Goal: Navigation & Orientation: Understand site structure

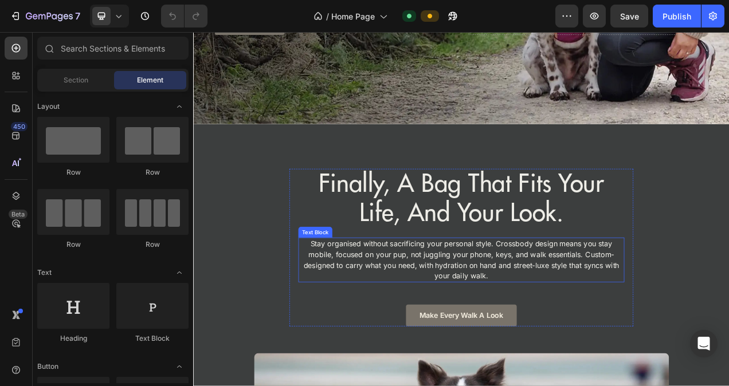
scroll to position [401, 0]
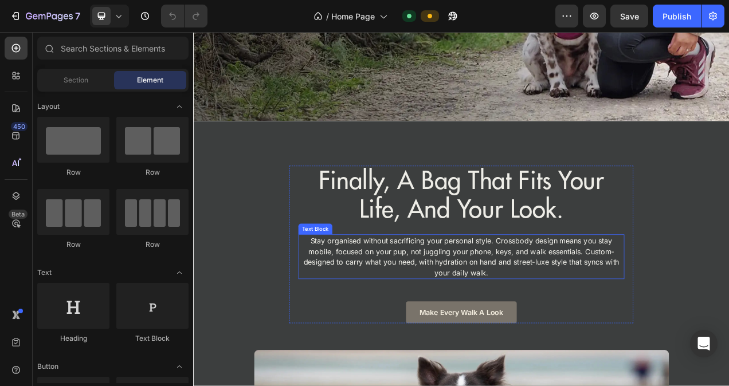
click at [556, 302] on p "Stay organised without sacrificing your personal style. Crossbody design means …" at bounding box center [537, 321] width 416 height 55
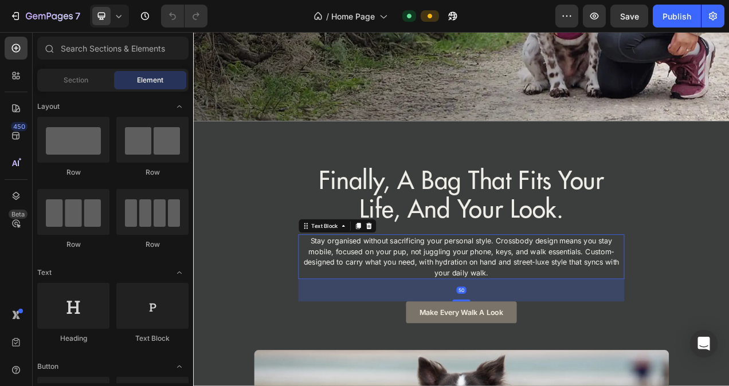
click at [556, 302] on p "Stay organised without sacrificing your personal style. Crossbody design means …" at bounding box center [537, 321] width 416 height 55
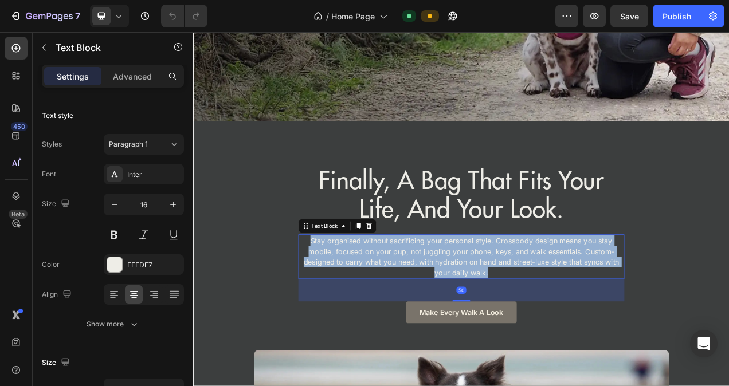
click at [556, 302] on p "Stay organised without sacrificing your personal style. Crossbody design means …" at bounding box center [537, 321] width 416 height 55
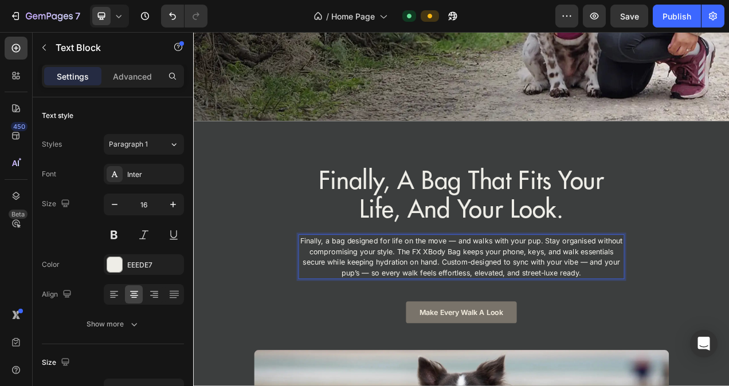
click at [525, 294] on p "Finally, a bag designed for life on the move — and walks with your pup. Stay or…" at bounding box center [537, 321] width 416 height 55
click at [545, 317] on p "Finally, a bag designed for life on the move and walks with your pup. Stay orga…" at bounding box center [537, 321] width 416 height 55
click at [699, 314] on p "Finally, a bag designed for life on the move and walks with your pup. Stay orga…" at bounding box center [537, 321] width 416 height 55
click at [417, 326] on p "Finally, a bag designed for life on the move and walks with your pup. Stay orga…" at bounding box center [537, 321] width 416 height 55
click at [729, 368] on div "finally, a bag that fits your life, and your look. Heading Finally, a bag desig…" at bounding box center [537, 391] width 688 height 374
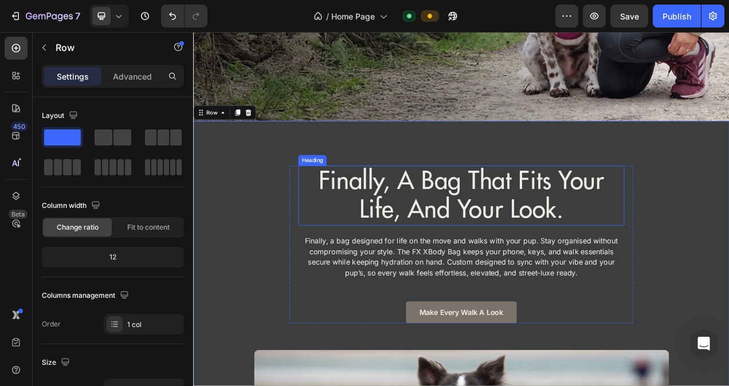
click at [521, 236] on h2 "finally, a bag that fits your life, and your look." at bounding box center [537, 242] width 418 height 77
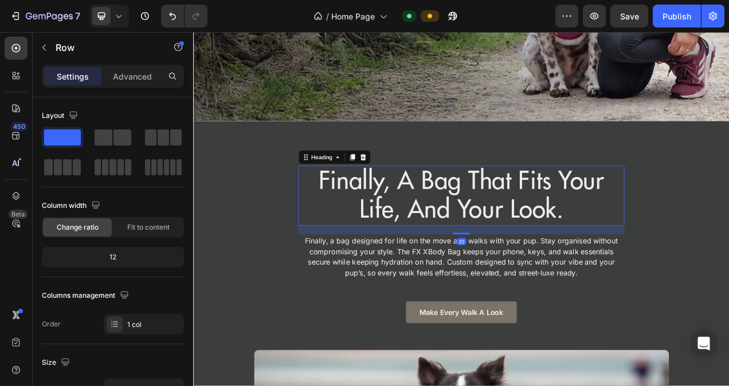
click at [521, 236] on h2 "finally, a bag that fits your life, and your look." at bounding box center [537, 242] width 418 height 77
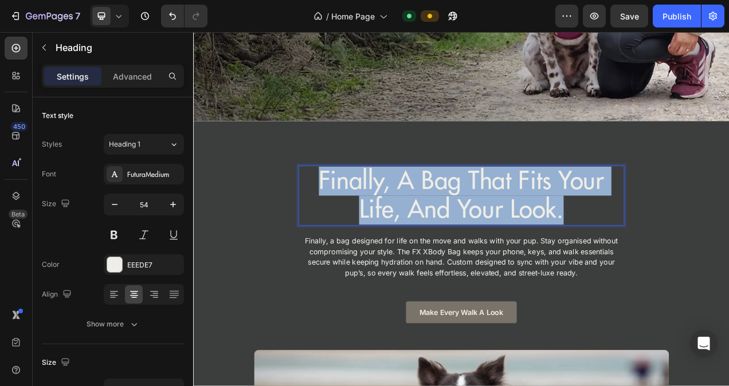
click at [521, 236] on p "finally, a bag that fits your life, and your look." at bounding box center [537, 242] width 416 height 75
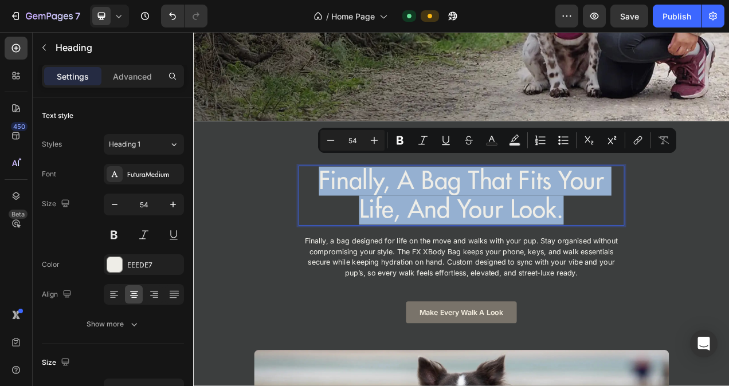
copy p "finally, a bag that fits your life, and your look."
click at [729, 273] on div "finally, a bag that fits your life, and your look. Heading 20 Finally, a bag de…" at bounding box center [537, 391] width 688 height 374
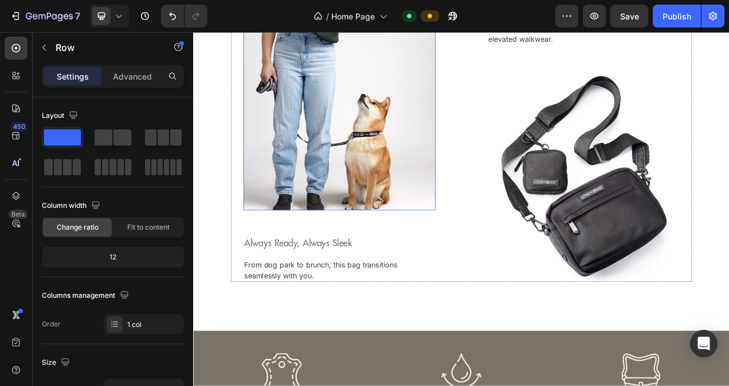
scroll to position [1147, 0]
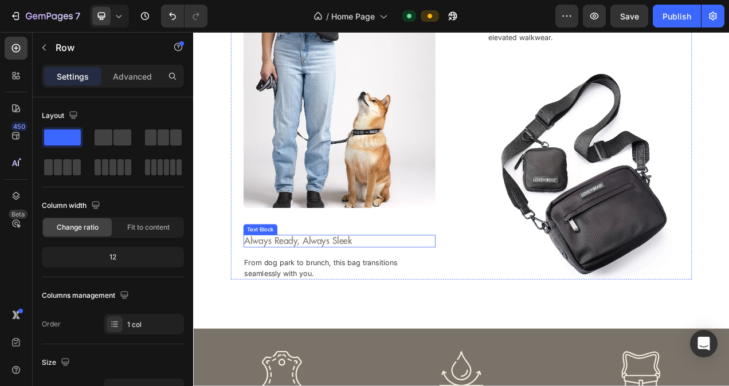
click at [355, 302] on p "Always Ready, Always Sleek" at bounding box center [381, 301] width 244 height 14
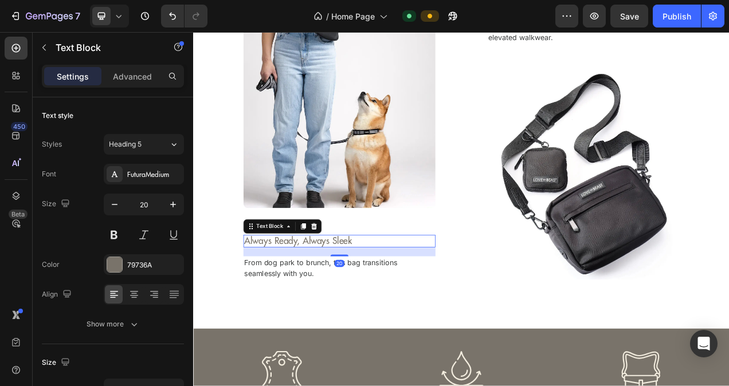
click at [351, 296] on p "Always Ready, Always Sleek" at bounding box center [381, 301] width 244 height 14
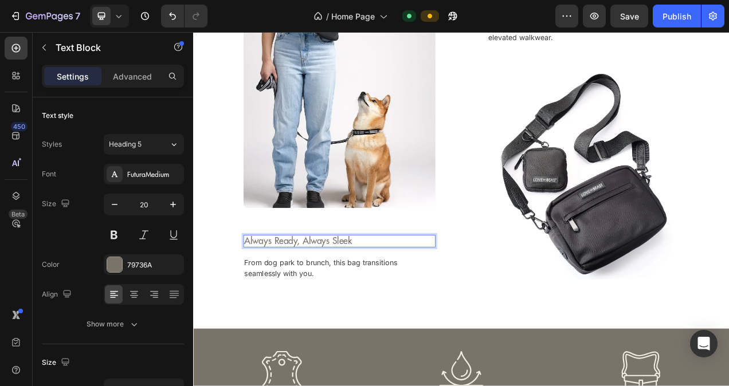
click at [398, 297] on p "Always Ready, Always Sleek" at bounding box center [381, 301] width 244 height 14
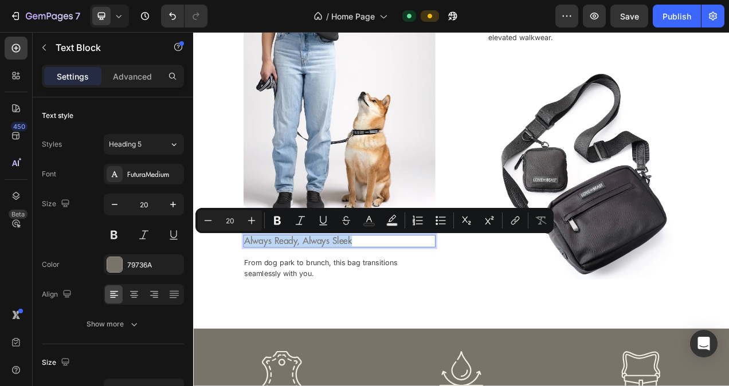
drag, startPoint x: 392, startPoint y: 298, endPoint x: 256, endPoint y: 300, distance: 135.9
click at [259, 300] on p "Always Ready, Always Sleek" at bounding box center [381, 301] width 244 height 14
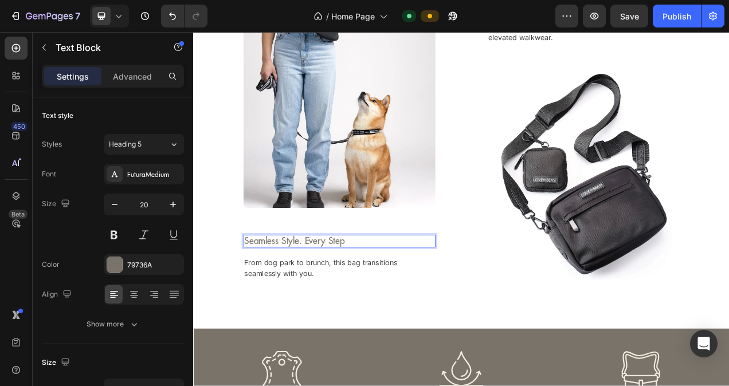
click at [331, 300] on p "Seamless Style. Every Step" at bounding box center [381, 301] width 244 height 14
click at [386, 303] on p "Seamless Style. Every Step" at bounding box center [381, 301] width 244 height 14
click at [329, 304] on p "Seamless Style. Every Step" at bounding box center [381, 301] width 244 height 14
click at [312, 330] on p "From dog park to brunch, this bag transitions seamlessly with you." at bounding box center [372, 336] width 227 height 28
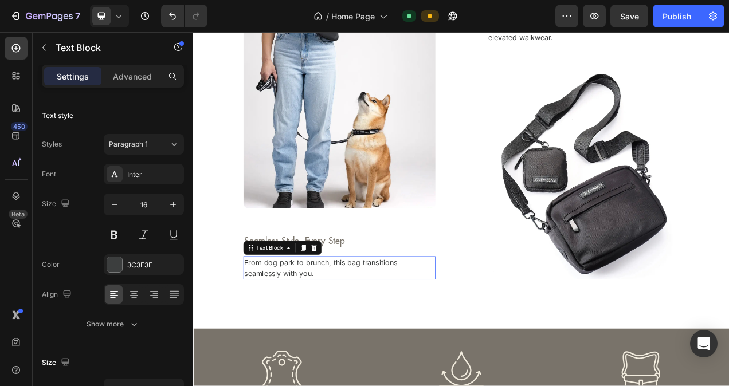
click at [312, 330] on p "From dog park to brunch, this bag transitions seamlessly with you." at bounding box center [372, 336] width 227 height 28
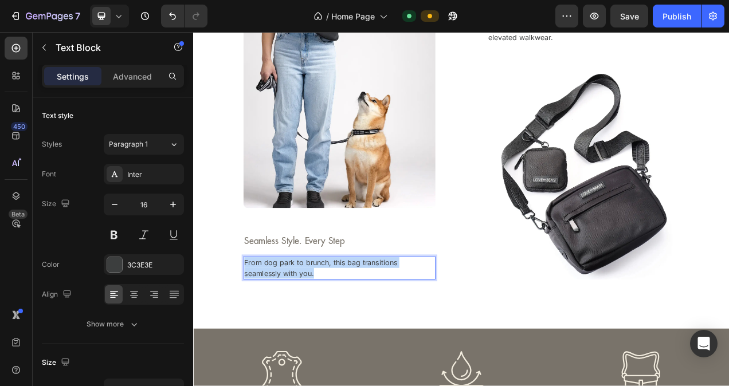
click at [312, 330] on p "From dog park to brunch, this bag transitions seamlessly with you." at bounding box center [372, 336] width 227 height 28
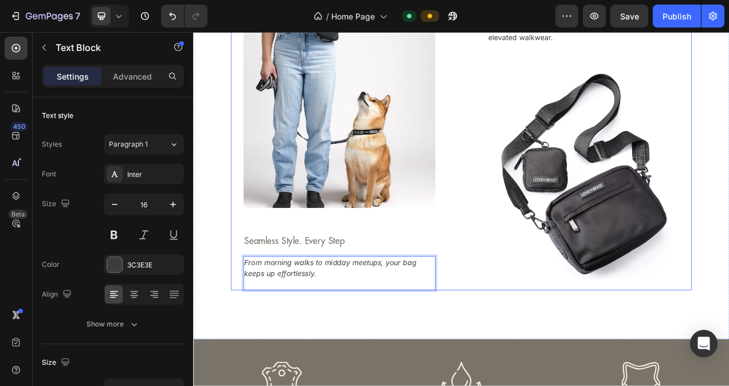
click at [537, 330] on div "Image Seamless Style. Every Step Text Block From morning walks to midday meetup…" at bounding box center [537, 177] width 592 height 374
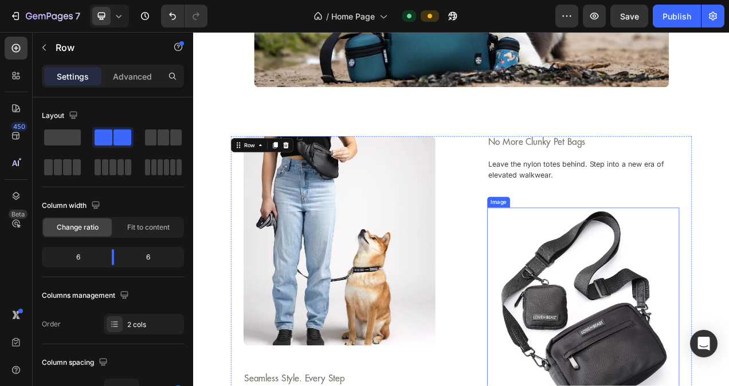
scroll to position [975, 0]
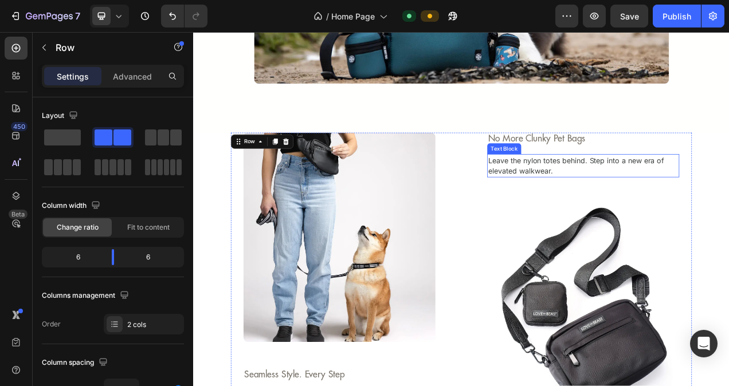
click at [580, 204] on p "Leave the nylon totes behind. Step into a new era of elevated walkwear." at bounding box center [694, 204] width 244 height 28
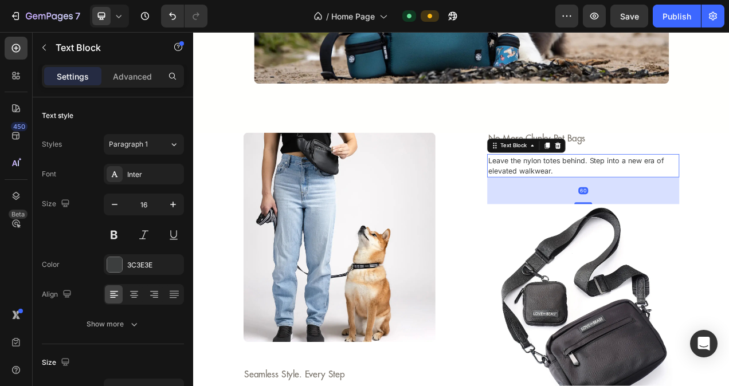
click at [600, 197] on p "Leave the nylon totes behind. Step into a new era of elevated walkwear." at bounding box center [694, 204] width 244 height 28
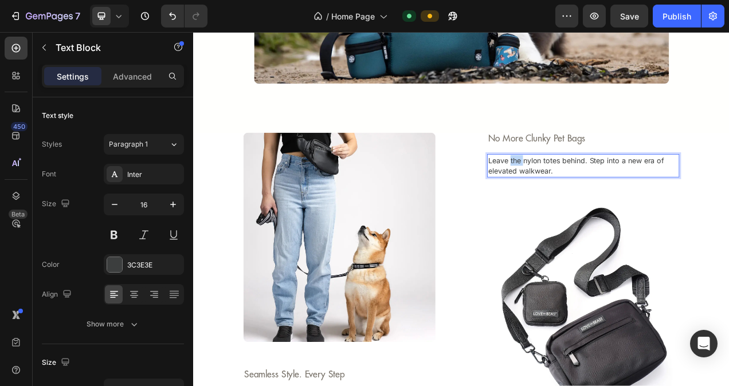
click at [600, 197] on p "Leave the nylon totes behind. Step into a new era of elevated walkwear." at bounding box center [694, 204] width 244 height 28
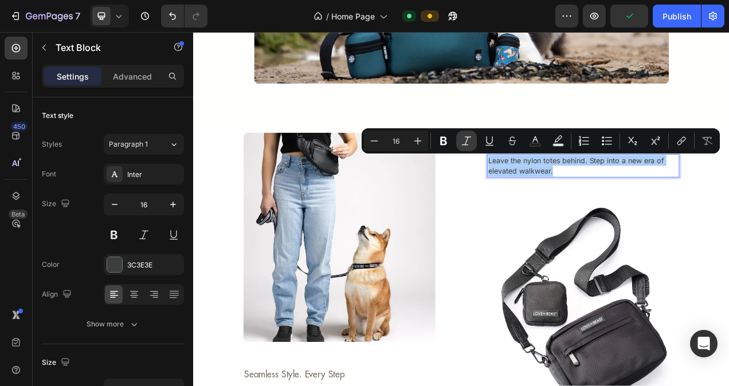
click at [466, 143] on icon "Editor contextual toolbar" at bounding box center [466, 140] width 11 height 11
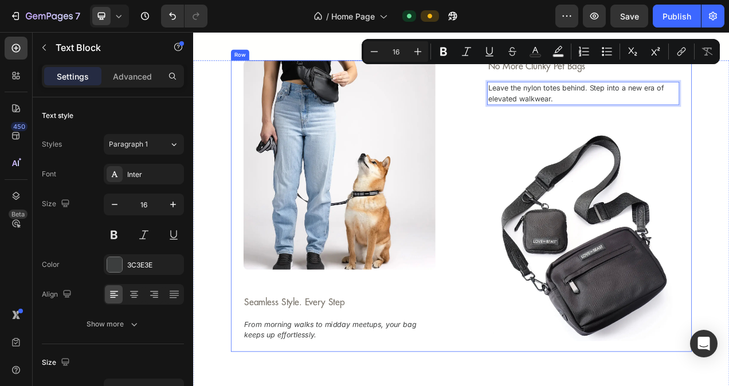
scroll to position [1089, 0]
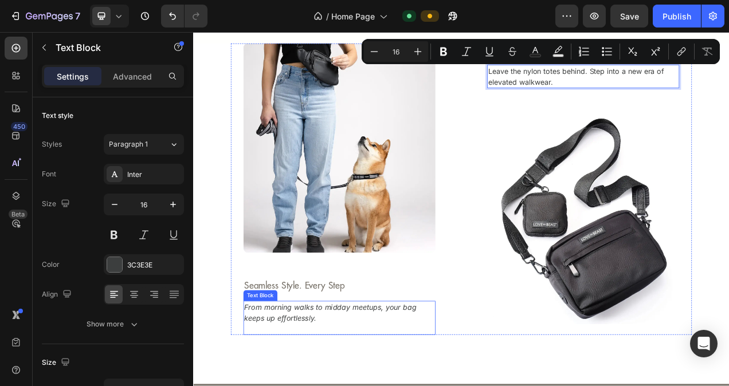
click at [286, 386] on icon "From morning walks to midday meetups, your bag keeps up effortlessly." at bounding box center [369, 392] width 221 height 25
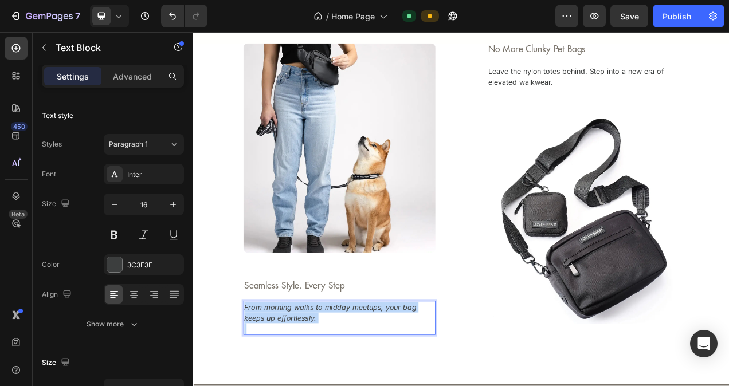
click at [286, 386] on icon "From morning walks to midday meetups, your bag keeps up effortlessly." at bounding box center [369, 392] width 221 height 25
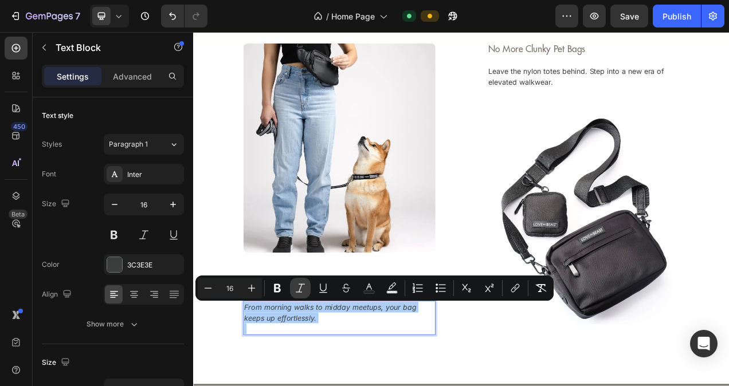
click at [303, 288] on icon "Editor contextual toolbar" at bounding box center [300, 288] width 11 height 11
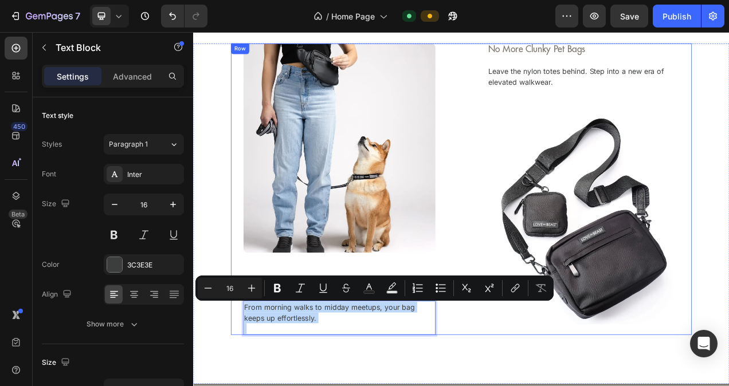
click at [560, 386] on div "Image Seamless Style. Every Step Text Block From morning walks to midday meetup…" at bounding box center [537, 234] width 592 height 374
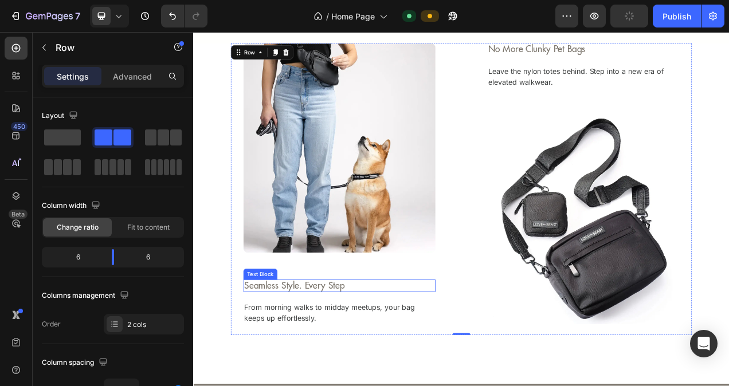
click at [336, 358] on p "Seamless Style. Every Step" at bounding box center [381, 358] width 244 height 14
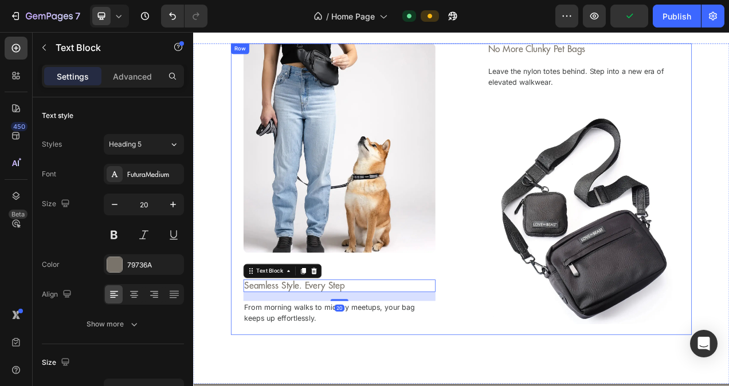
click at [336, 349] on div "Image Seamless Style. Every Step Text Block 20 From morning walks to midday mee…" at bounding box center [380, 234] width 247 height 374
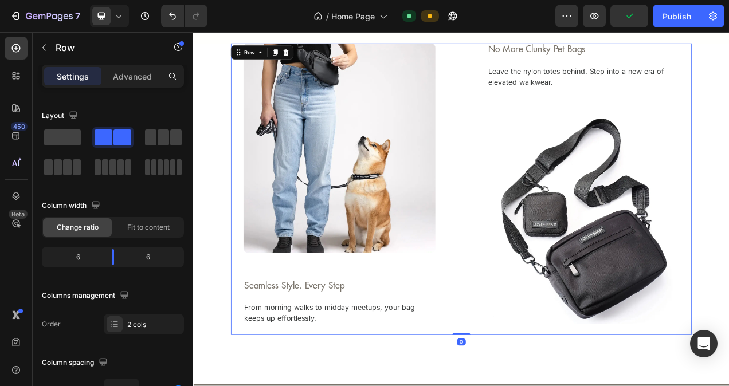
click at [336, 349] on div "Image Seamless Style. Every Step Text Block From morning walks to midday meetup…" at bounding box center [380, 234] width 247 height 374
click at [327, 359] on p "Seamless Style. Every Step" at bounding box center [381, 358] width 244 height 14
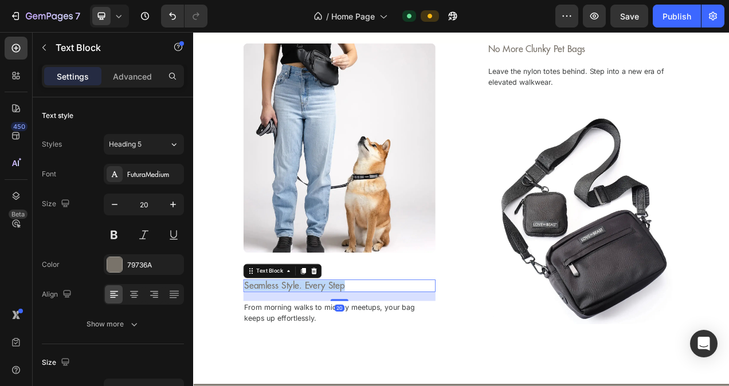
click at [327, 359] on p "Seamless Style. Every Step" at bounding box center [381, 358] width 244 height 14
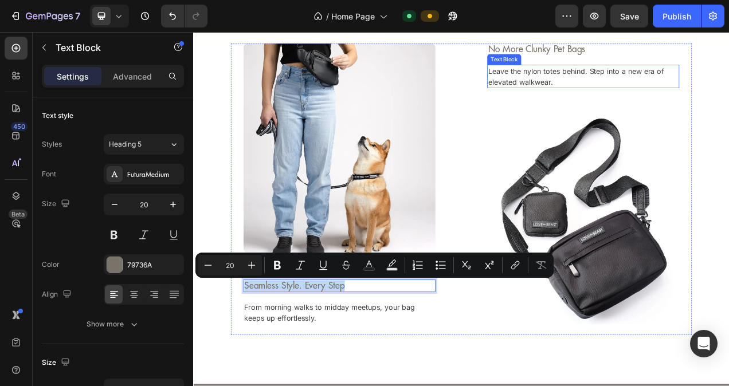
click at [627, 88] on p "Leave the nylon totes behind. Step into a new era of elevated walkwear." at bounding box center [694, 90] width 244 height 28
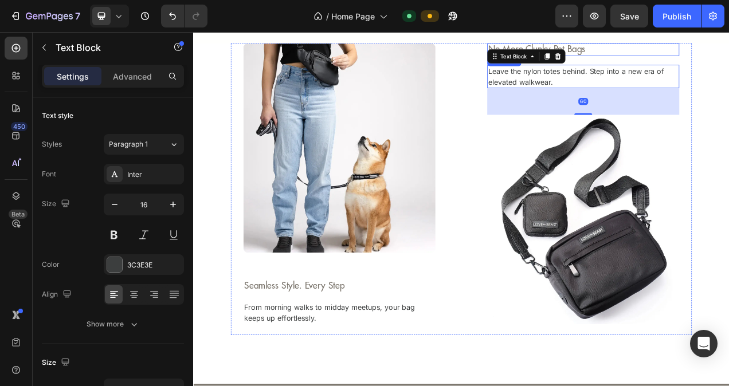
click at [659, 49] on p "No More Clunky Pet Bags" at bounding box center [694, 55] width 244 height 14
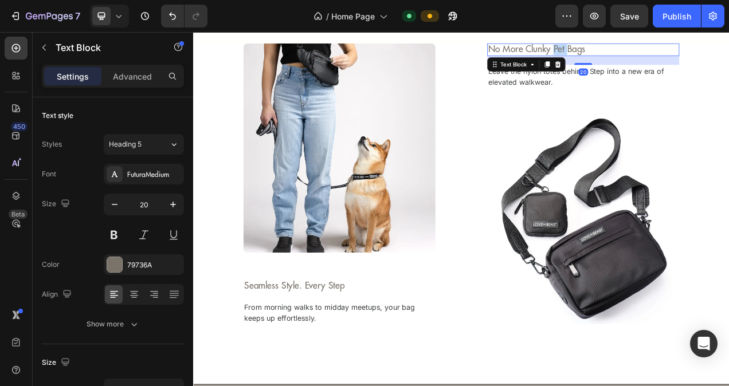
click at [659, 49] on p "No More Clunky Pet Bags" at bounding box center [694, 55] width 244 height 14
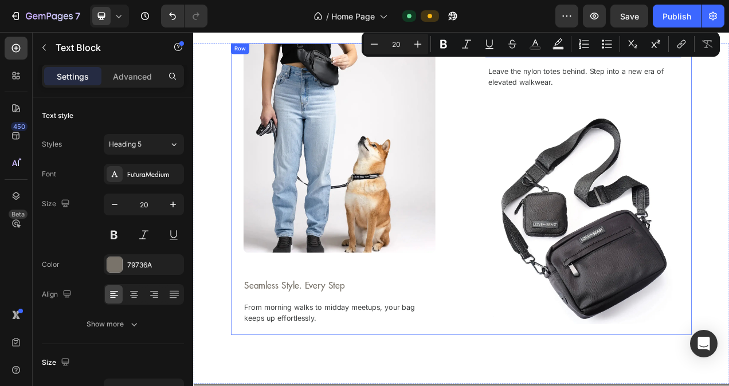
click at [561, 124] on div "Image Seamless Style. Every Step Text Block From morning walks to midday meetup…" at bounding box center [537, 234] width 592 height 374
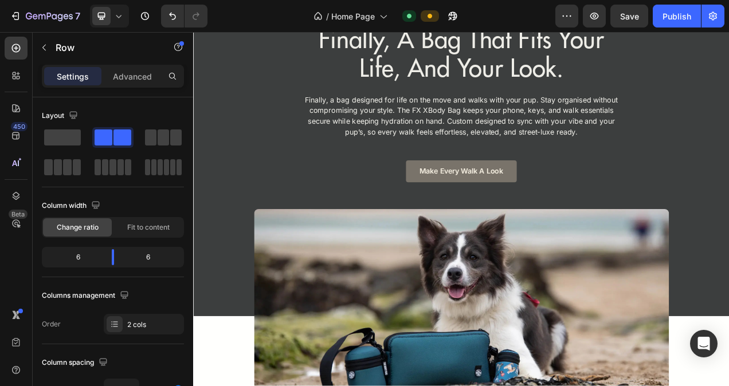
scroll to position [516, 0]
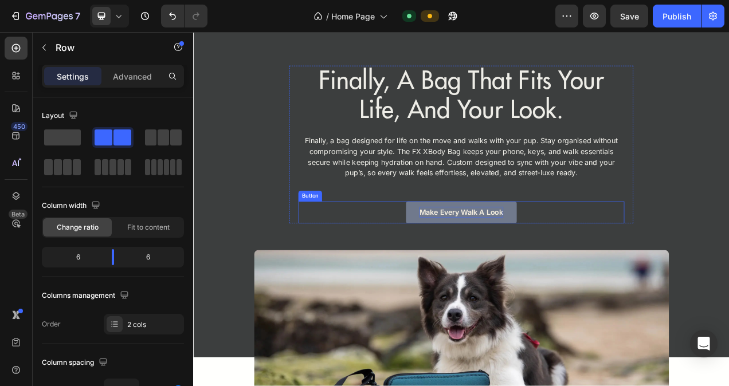
click at [529, 263] on p "Make Every Walk a Look" at bounding box center [537, 264] width 108 height 14
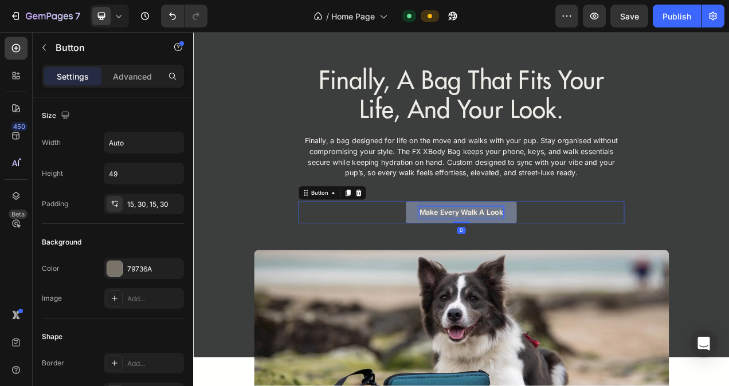
click at [547, 263] on p "Make Every Walk a Look" at bounding box center [537, 264] width 108 height 14
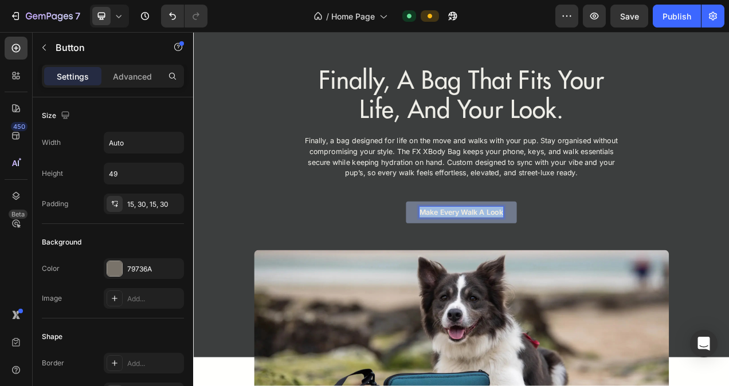
click at [547, 263] on p "Make Every Walk a Look" at bounding box center [537, 264] width 108 height 14
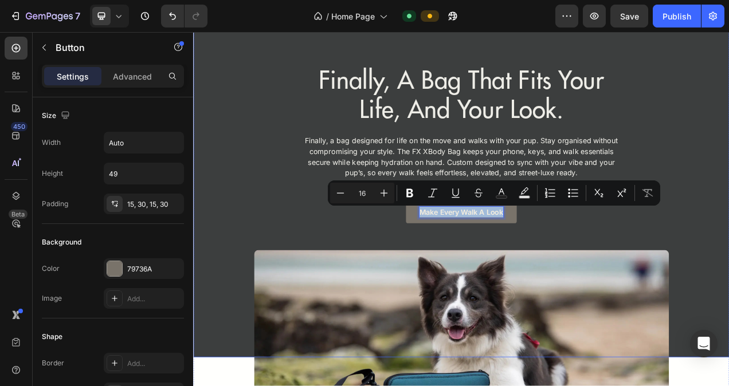
click at [589, 296] on div "finally, a bag that fits your life, and your look. Heading Finally, a bag desig…" at bounding box center [537, 263] width 688 height 374
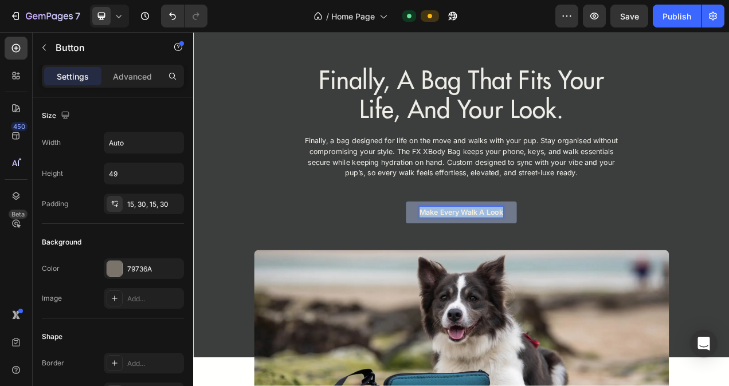
click at [534, 262] on p "Make Every Walk a Look" at bounding box center [537, 264] width 108 height 14
click at [729, 253] on div "Upgrade your walk Button 0" at bounding box center [537, 264] width 418 height 28
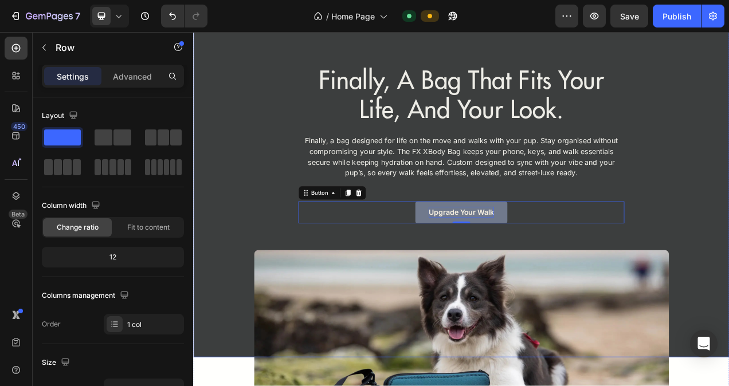
click at [729, 298] on div "finally, a bag that fits your life, and your look. Heading Finally, a bag desig…" at bounding box center [537, 263] width 688 height 374
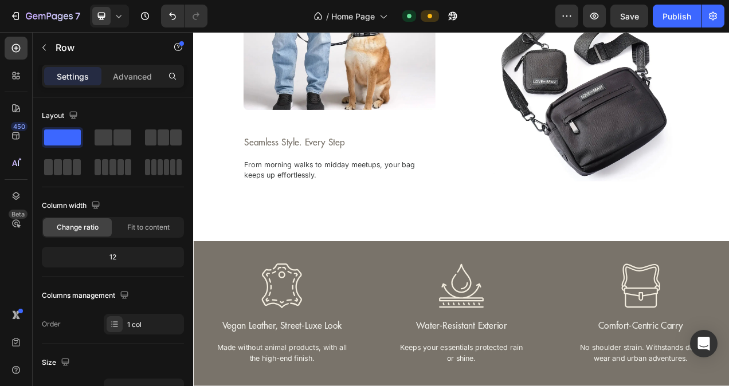
scroll to position [1376, 0]
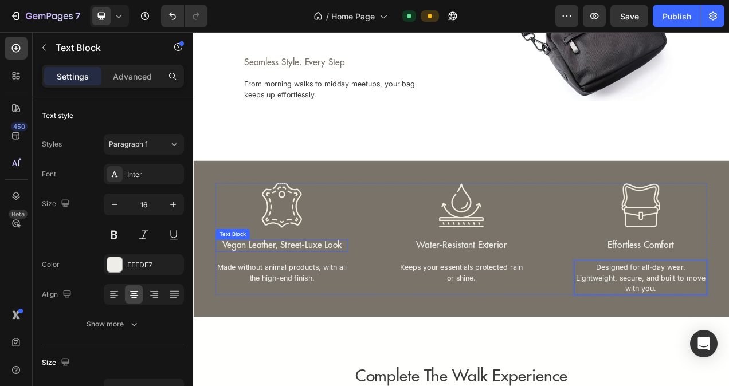
click at [259, 307] on p "Vegan Leather, Street-Luxe Look" at bounding box center [307, 307] width 168 height 14
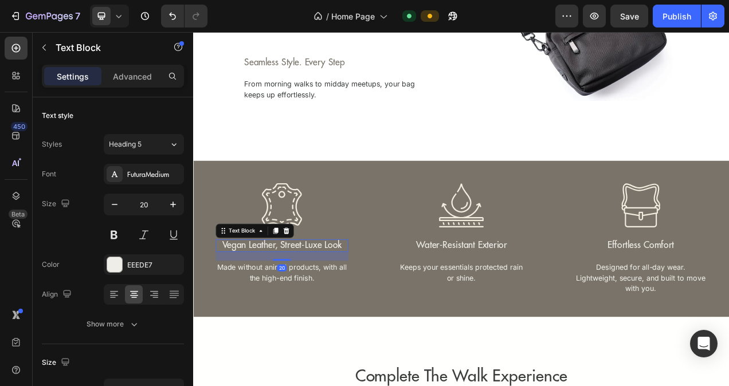
click at [306, 304] on p "Vegan Leather, Street-Luxe Look" at bounding box center [307, 307] width 168 height 14
click at [293, 306] on p "Vegan Leather, Street-Luxe Look" at bounding box center [307, 307] width 168 height 14
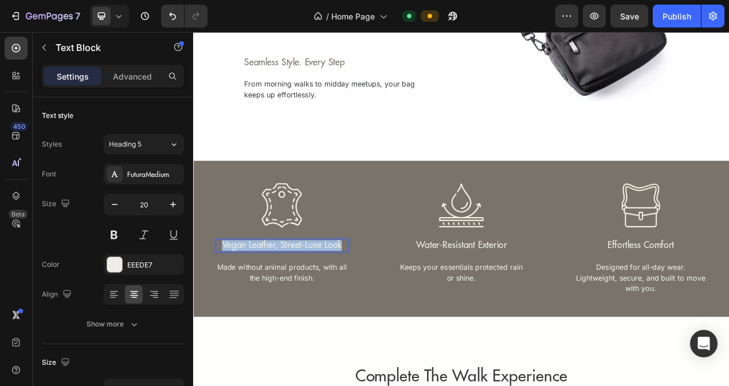
click at [293, 306] on p "Vegan Leather, Street-Luxe Look" at bounding box center [307, 307] width 168 height 14
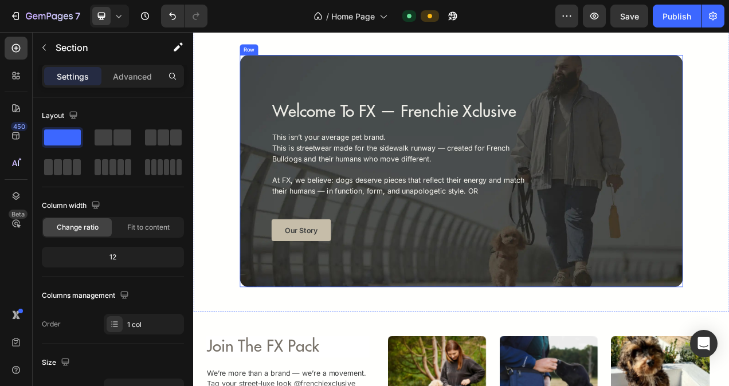
scroll to position [2293, 0]
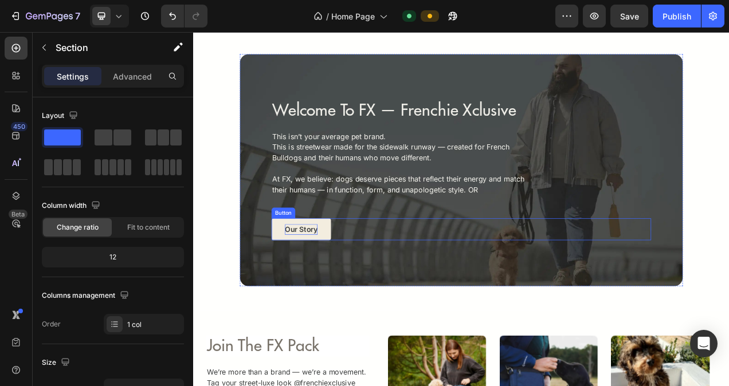
click at [331, 284] on p "Our story" at bounding box center [332, 286] width 42 height 14
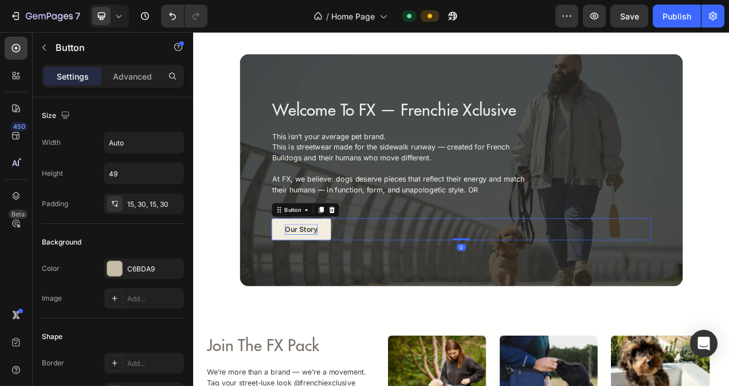
click at [320, 285] on p "Our story" at bounding box center [332, 286] width 42 height 14
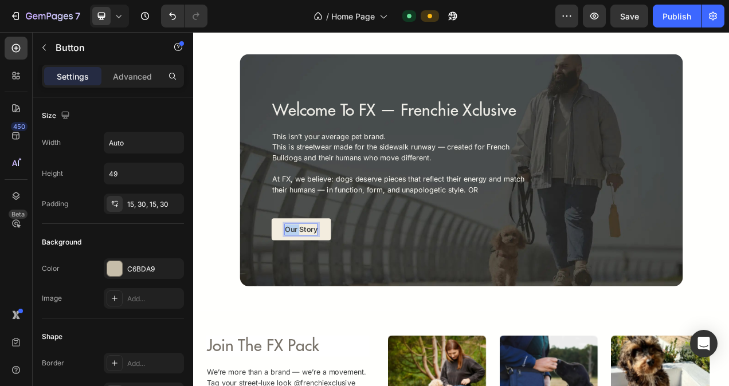
click at [320, 285] on p "Our story" at bounding box center [332, 286] width 42 height 14
click at [372, 368] on div "Welcome To FX — Frenchie Xclusive Heading This isn’t your average pet brand. Th…" at bounding box center [537, 194] width 688 height 393
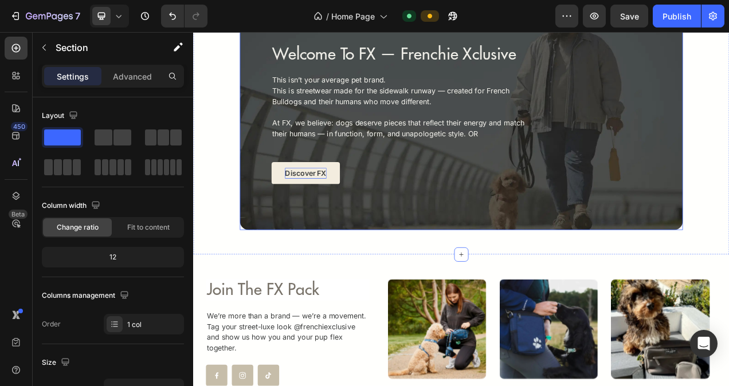
scroll to position [2408, 0]
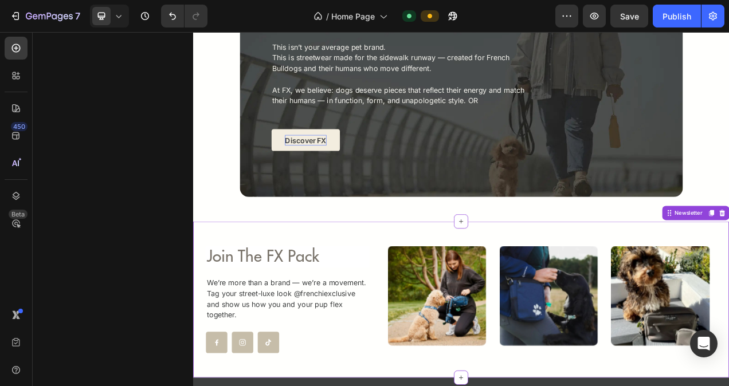
click at [238, 326] on h2 "Join The FX Pack" at bounding box center [314, 320] width 210 height 27
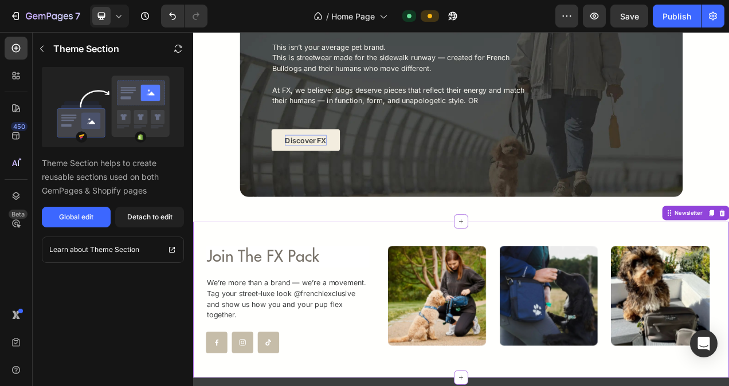
click at [267, 331] on h2 "Join The FX Pack" at bounding box center [314, 320] width 210 height 27
click at [267, 318] on h2 "Join The FX Pack" at bounding box center [314, 320] width 210 height 27
click at [273, 379] on p "We’re more than a brand — we’re a movement. Tag your street-luxe look @frenchie…" at bounding box center [314, 374] width 208 height 55
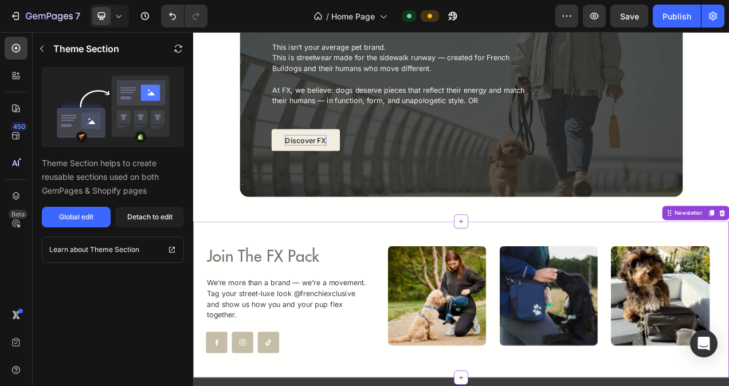
click at [275, 372] on p "We’re more than a brand — we’re a movement. Tag your street-luxe look @frenchie…" at bounding box center [314, 374] width 208 height 55
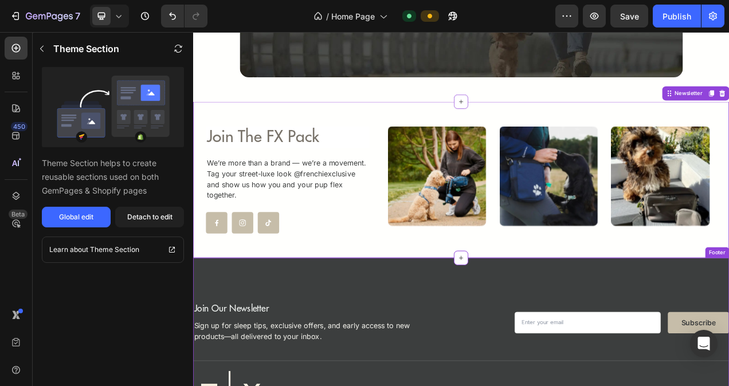
scroll to position [2580, 0]
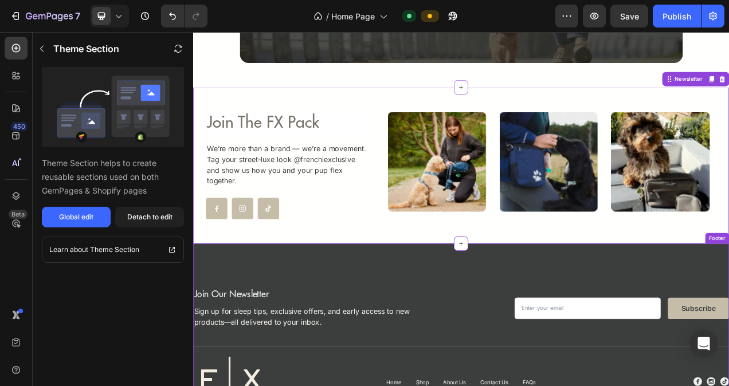
click at [236, 377] on h2 "join our newsletter" at bounding box center [339, 370] width 292 height 16
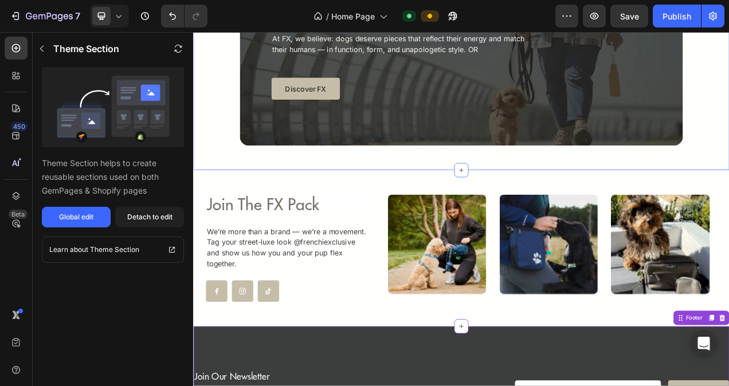
scroll to position [2456, 0]
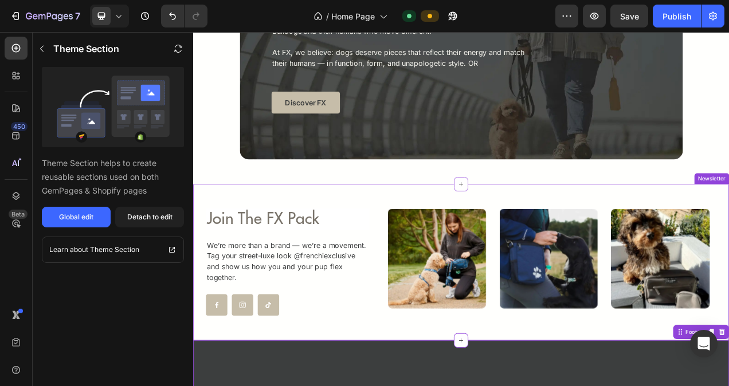
click at [729, 228] on div "Join The FX Pack Heading We’re more than a brand — we’re a movement. Tag your s…" at bounding box center [537, 328] width 688 height 200
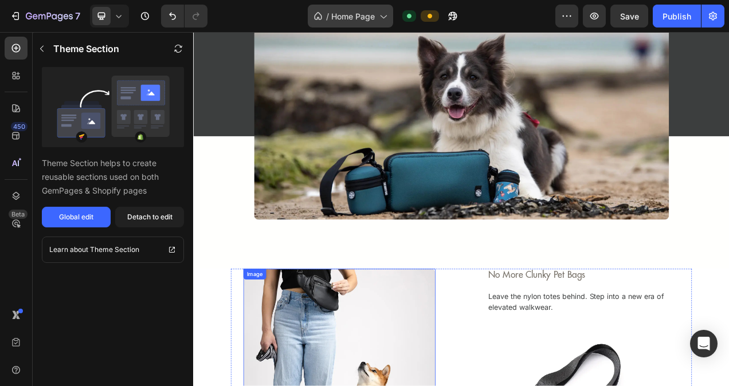
scroll to position [793, 0]
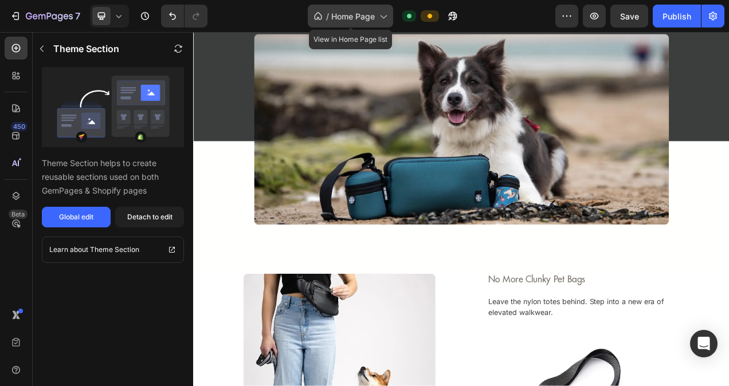
click at [385, 19] on icon at bounding box center [382, 15] width 11 height 11
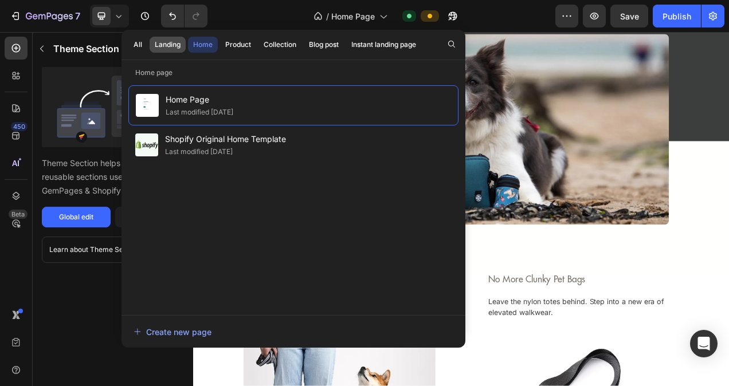
click at [171, 43] on div "Landing" at bounding box center [168, 45] width 26 height 10
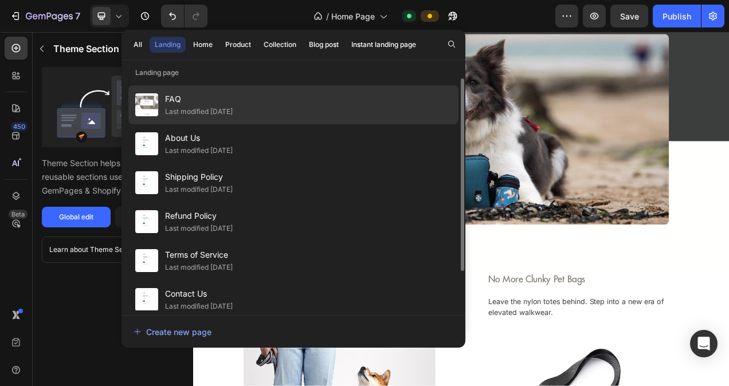
click at [188, 105] on span "FAQ" at bounding box center [199, 99] width 68 height 14
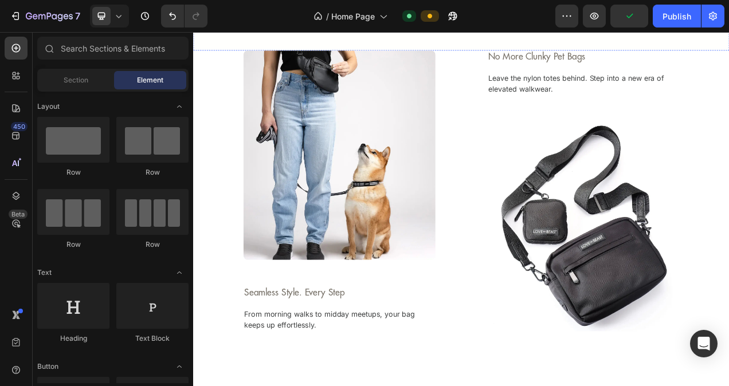
scroll to position [1275, 0]
